Goal: Check status: Check status

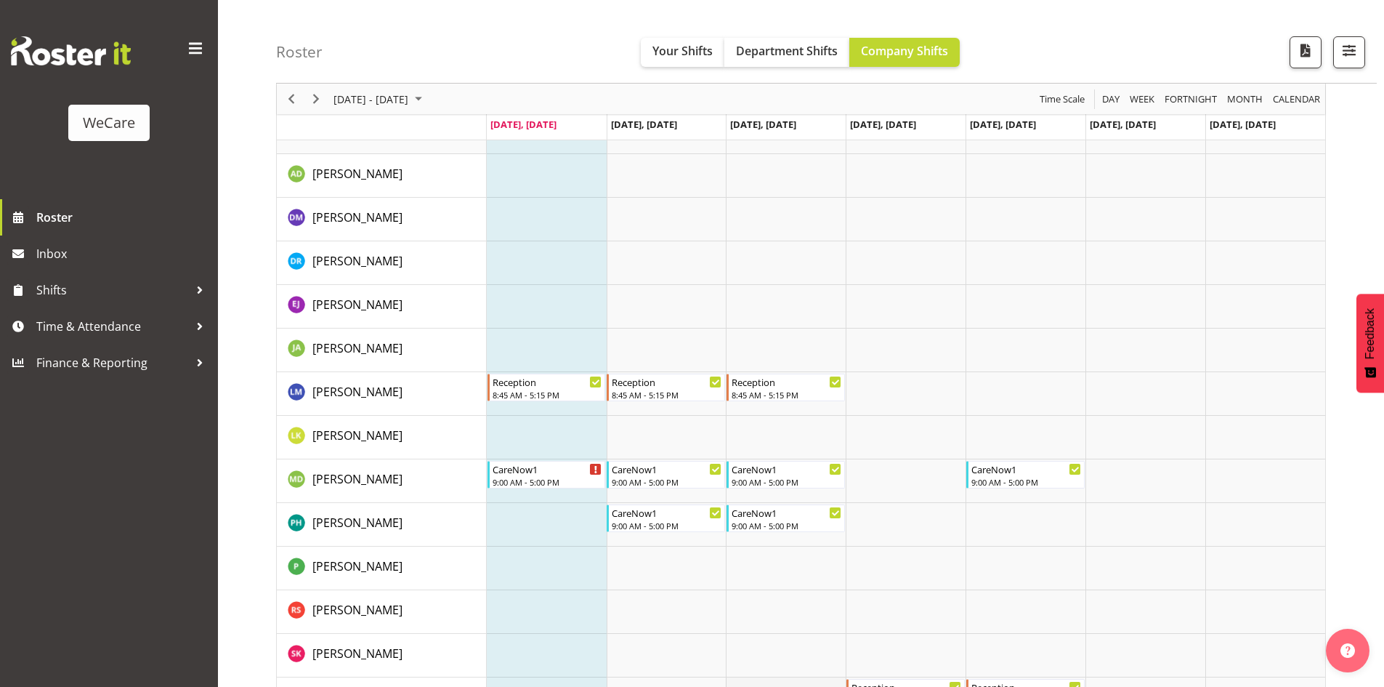
scroll to position [3348, 0]
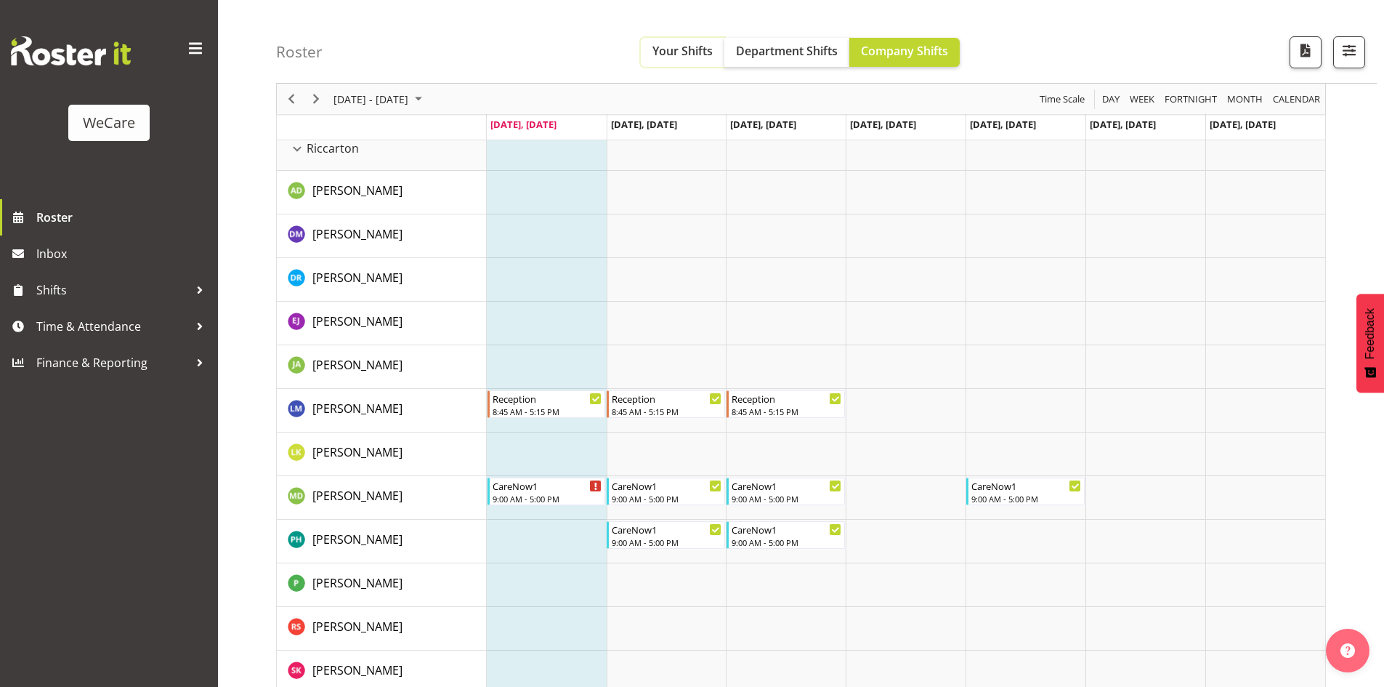
click at [658, 59] on span "Your Shifts" at bounding box center [682, 51] width 60 height 16
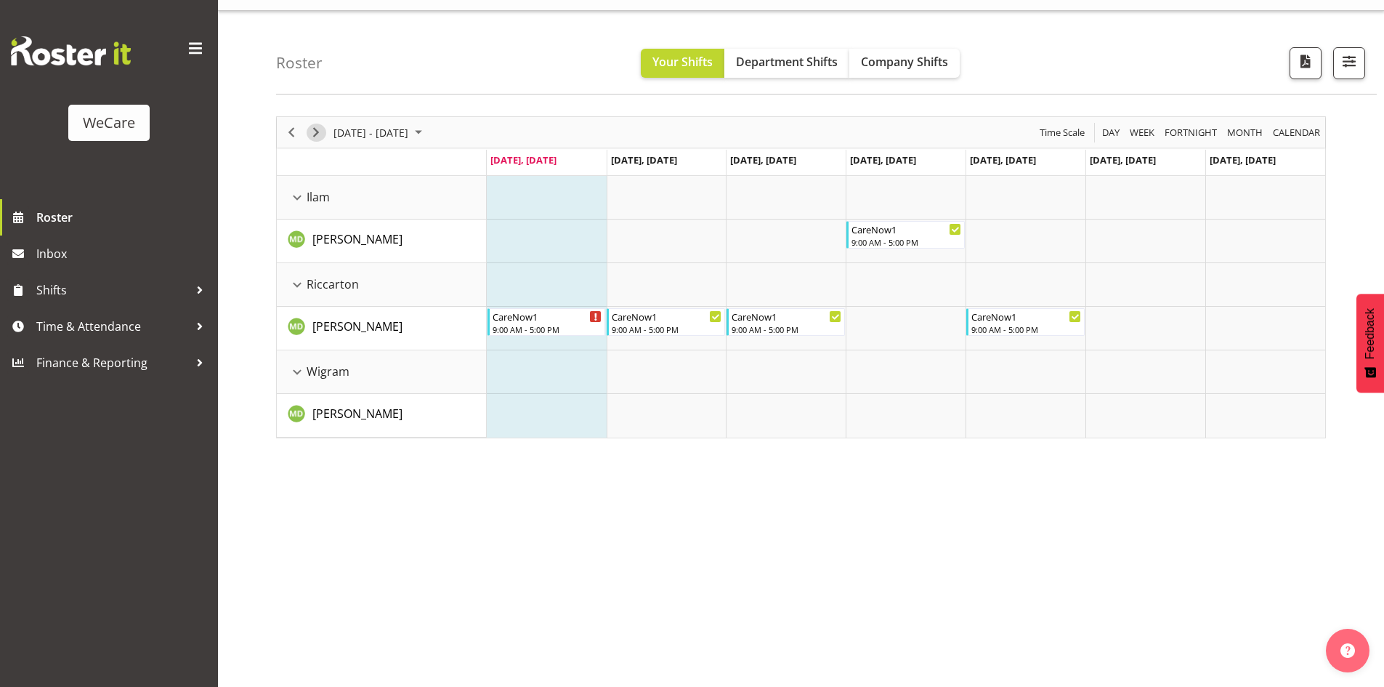
click at [317, 130] on span "Next" at bounding box center [315, 133] width 17 height 18
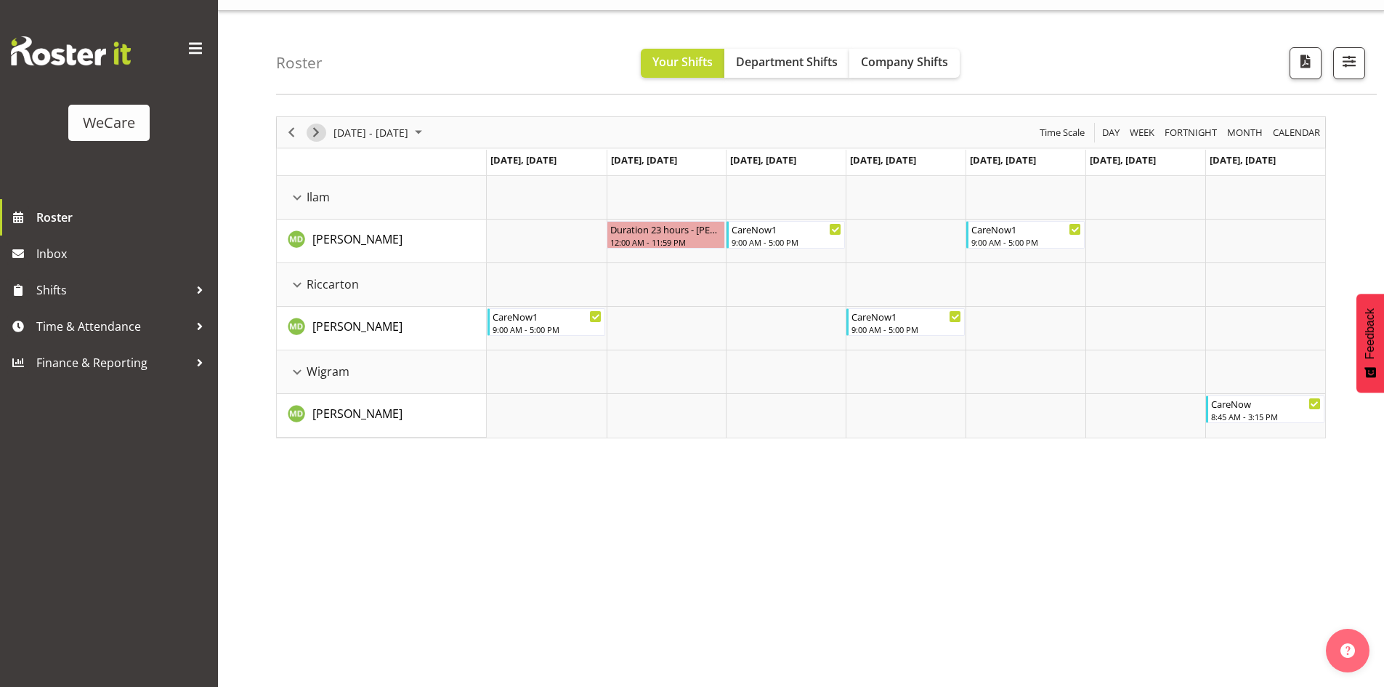
click at [317, 137] on span "Next" at bounding box center [315, 133] width 17 height 18
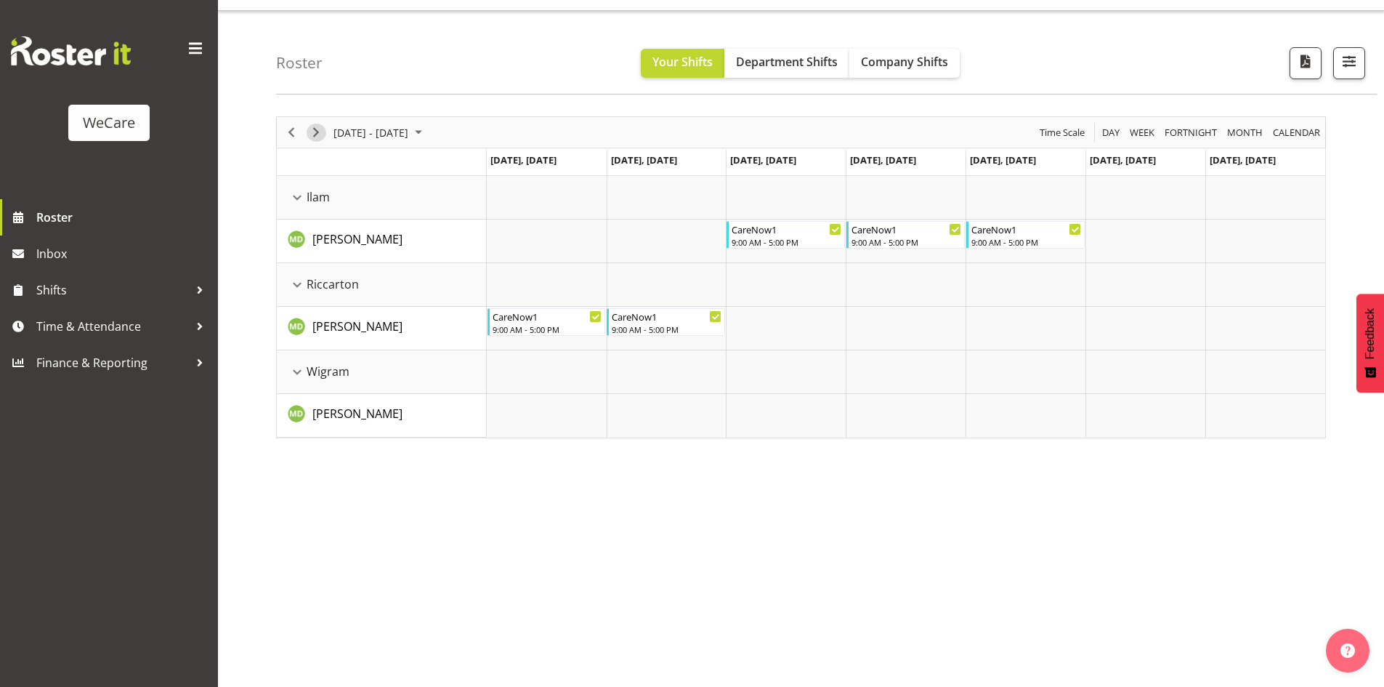
click at [317, 137] on span "Next" at bounding box center [315, 133] width 17 height 18
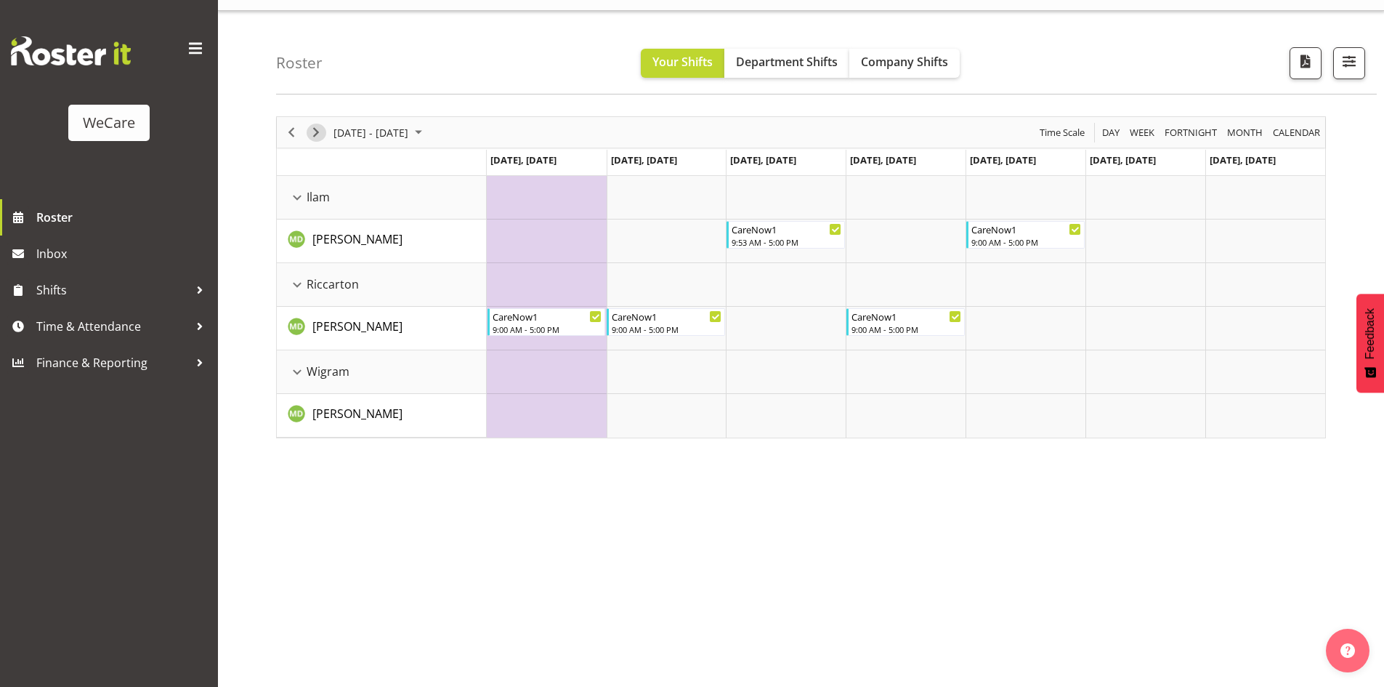
click at [317, 137] on span "Next" at bounding box center [315, 133] width 17 height 18
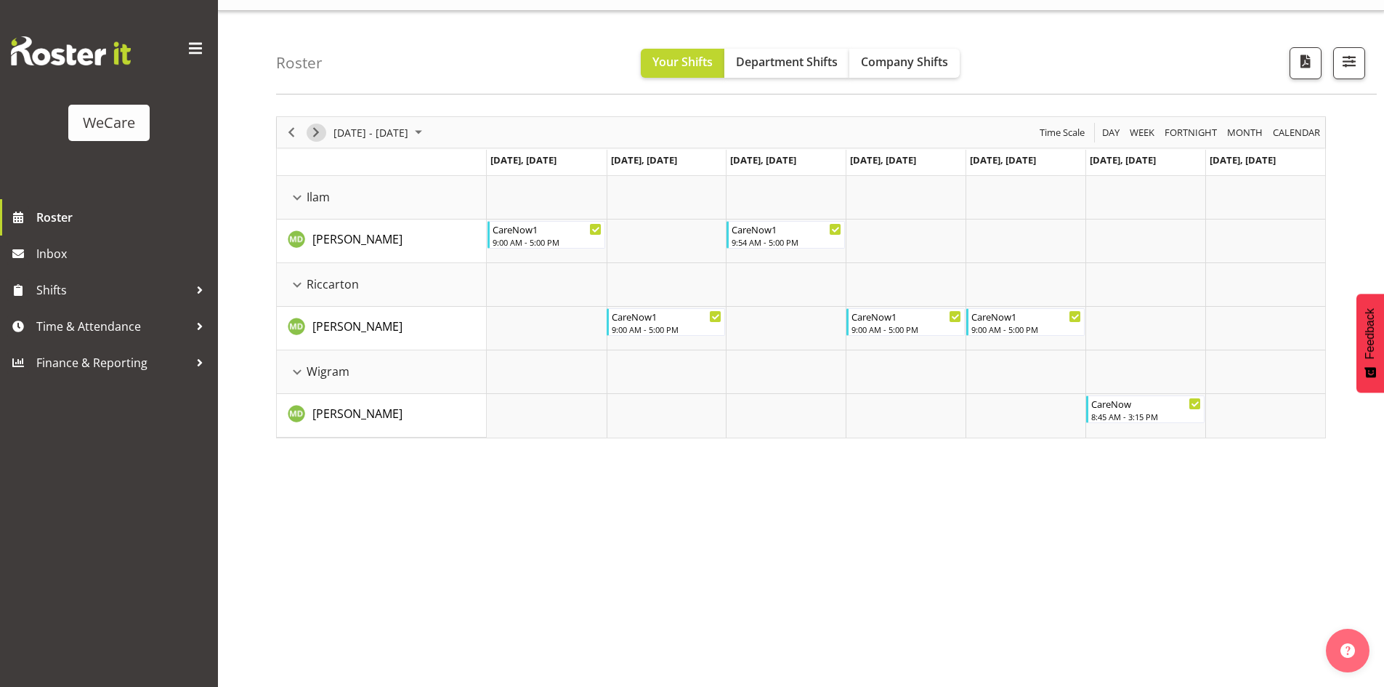
click at [317, 137] on span "Next" at bounding box center [315, 133] width 17 height 18
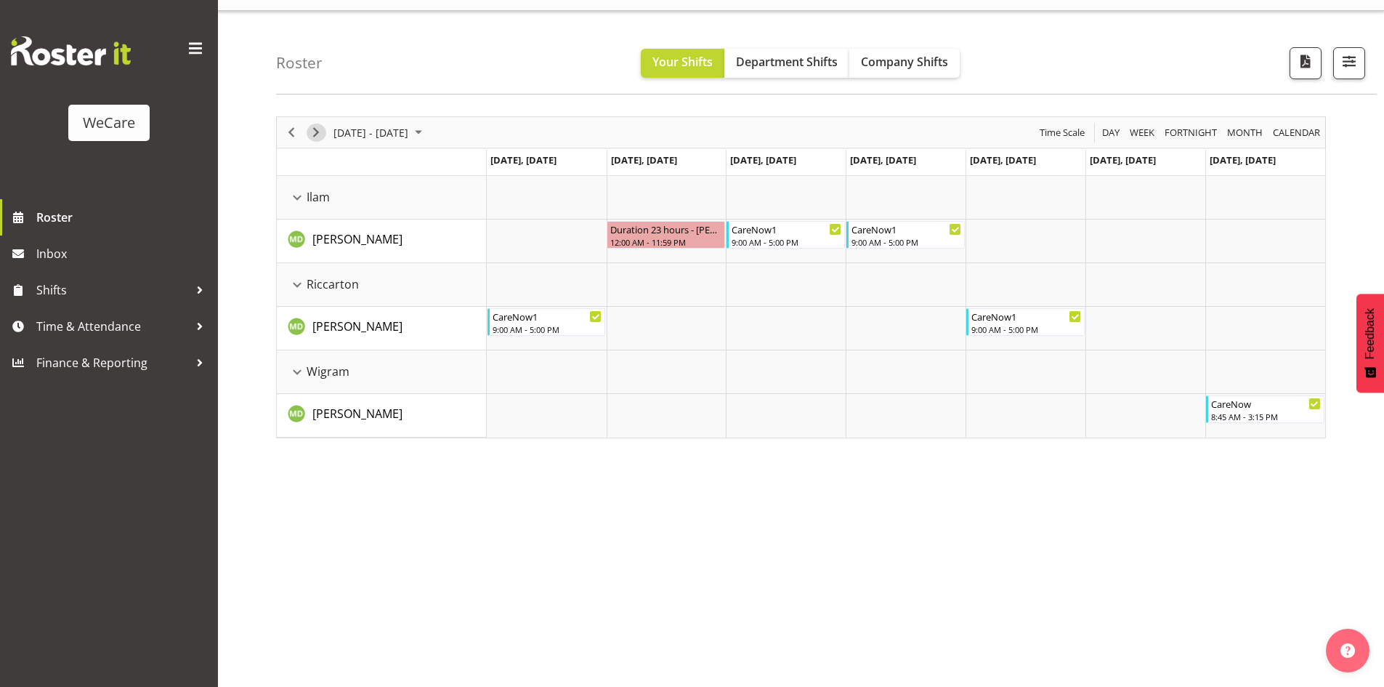
click at [317, 137] on span "Next" at bounding box center [315, 133] width 17 height 18
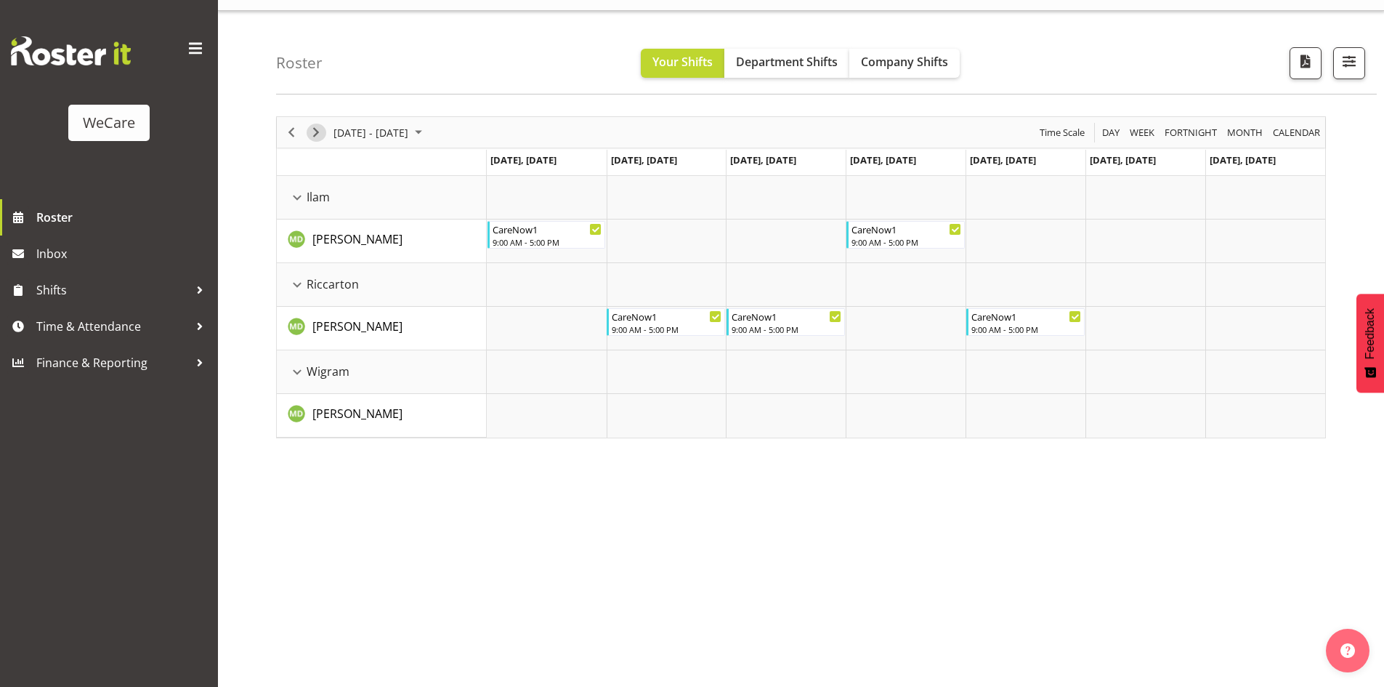
click at [317, 137] on span "Next" at bounding box center [315, 133] width 17 height 18
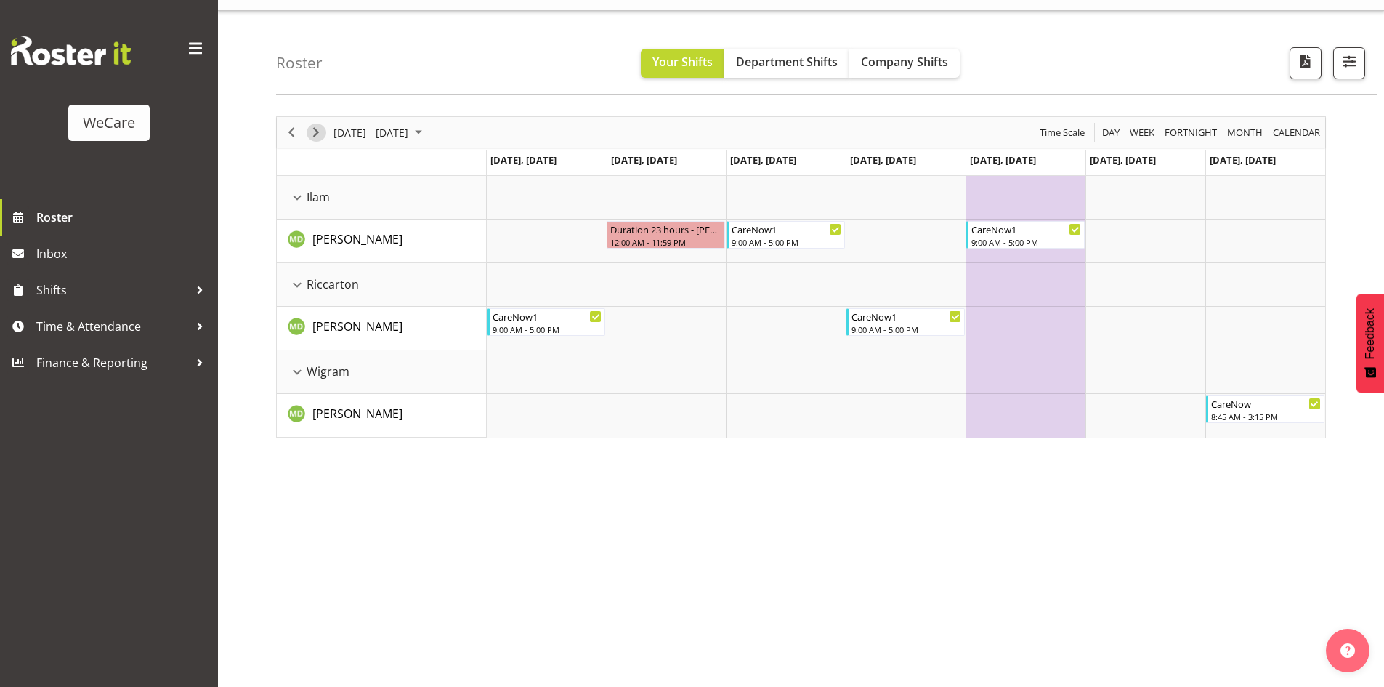
click at [317, 137] on span "Next" at bounding box center [315, 133] width 17 height 18
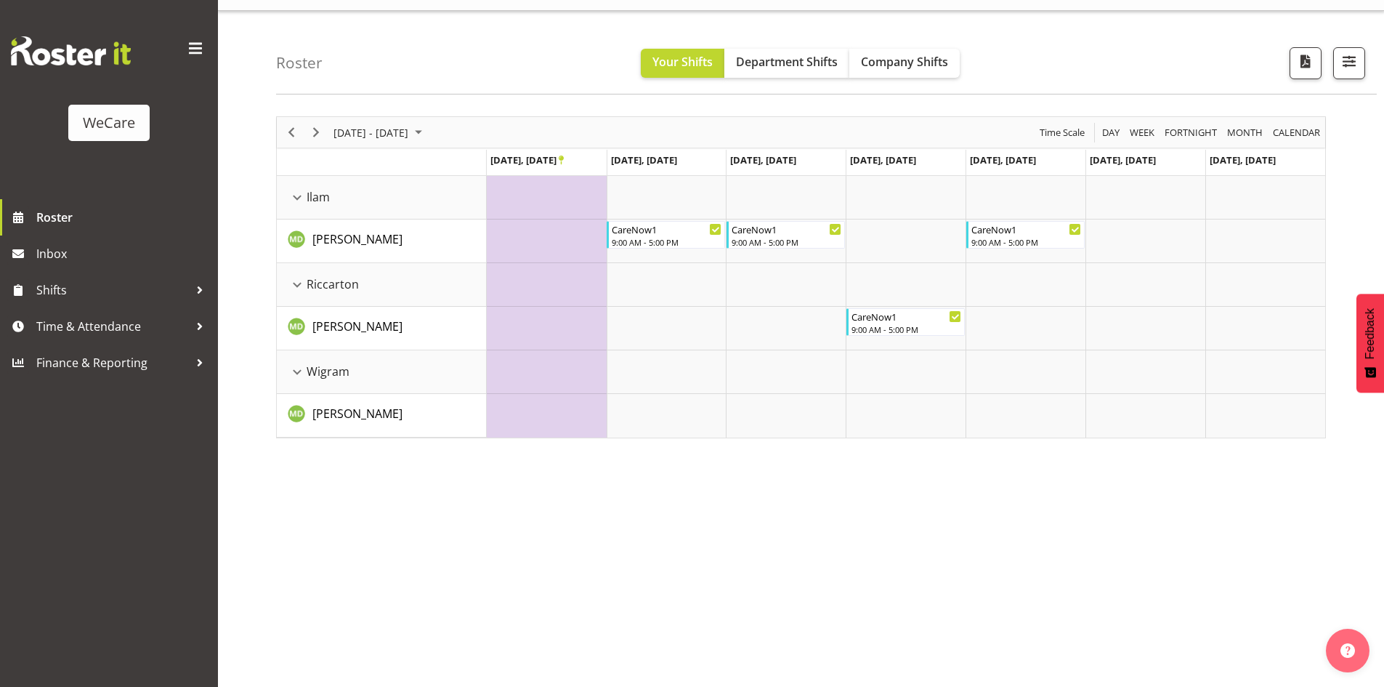
click at [487, 448] on div "[DATE] - [DATE] [DATE] Day Week Fortnight Month calendar Month Agenda Time Scal…" at bounding box center [830, 395] width 1108 height 581
click at [557, 159] on span "[DATE], [DATE]" at bounding box center [523, 159] width 66 height 13
click at [576, 163] on td "[DATE], [DATE]" at bounding box center [547, 163] width 120 height 26
click at [639, 487] on div "[DATE] - [DATE] [DATE] Day Week Fortnight Month calendar Month Agenda Time Scal…" at bounding box center [830, 395] width 1108 height 581
click at [299, 130] on span "Previous" at bounding box center [291, 133] width 17 height 18
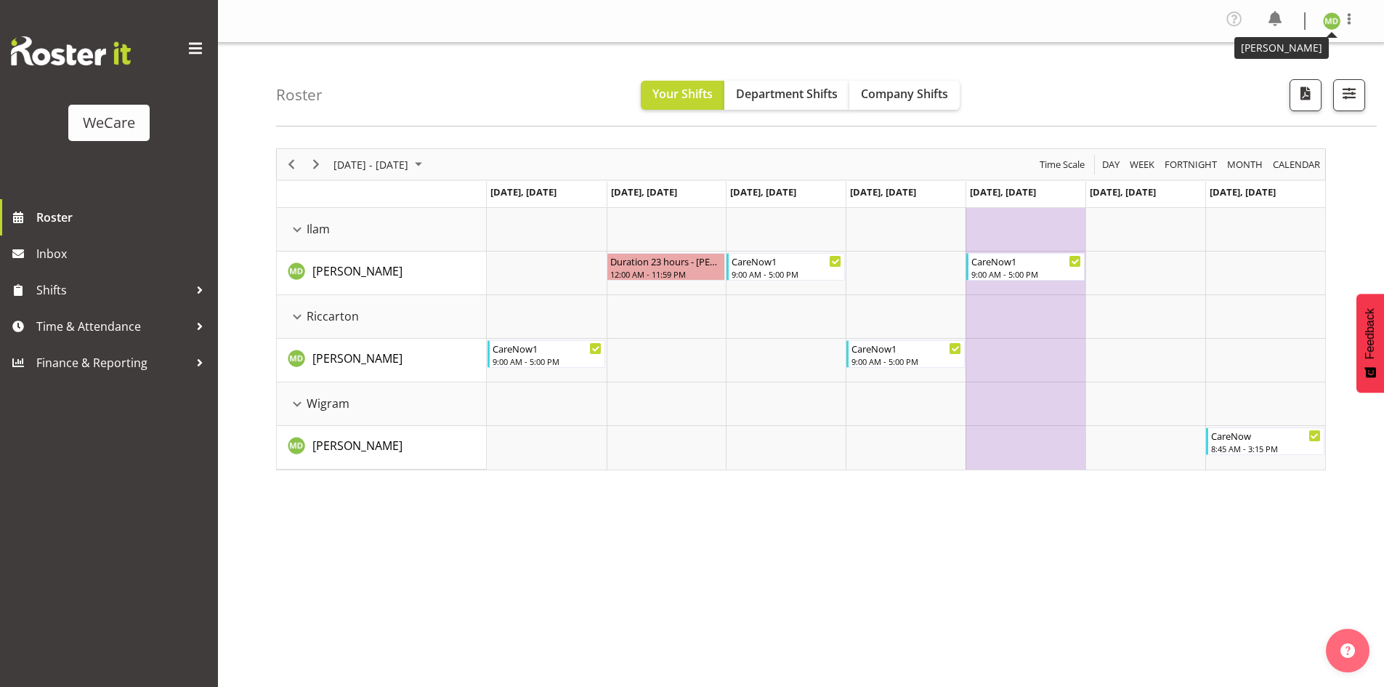
click at [1339, 22] on img at bounding box center [1331, 20] width 17 height 17
click at [1282, 76] on link "Log Out" at bounding box center [1287, 80] width 139 height 26
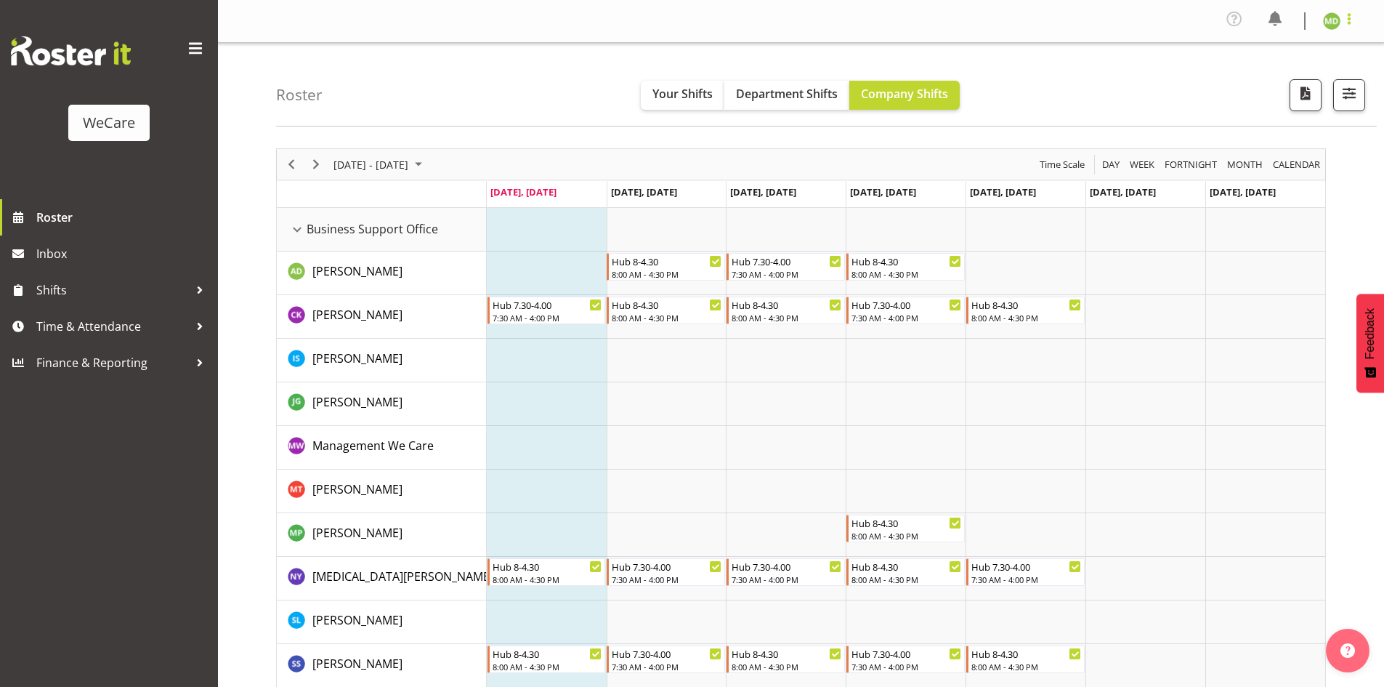
click at [1350, 14] on span at bounding box center [1348, 18] width 17 height 17
click at [1263, 91] on link "Log Out" at bounding box center [1287, 80] width 139 height 26
